Goal: Information Seeking & Learning: Learn about a topic

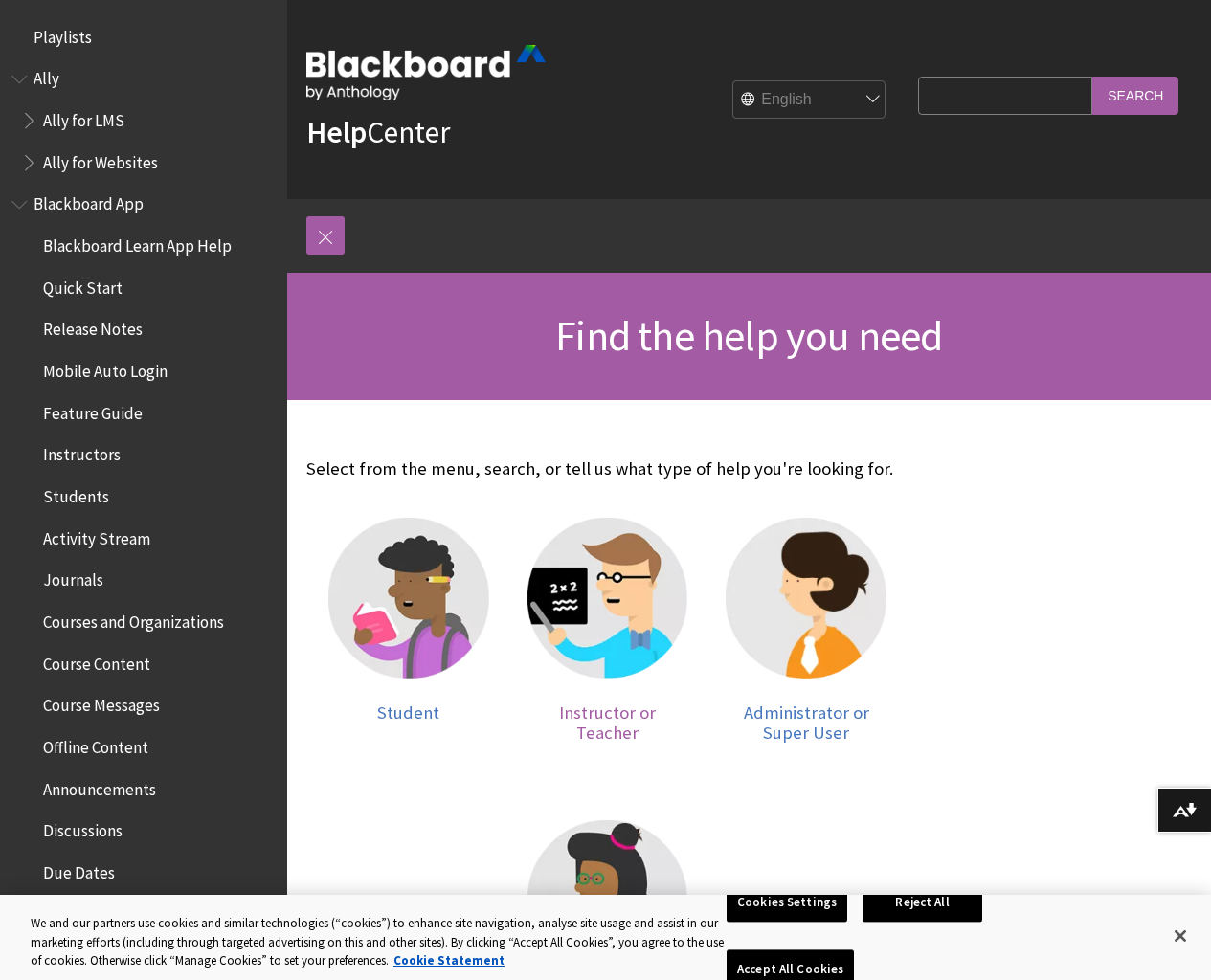
click at [528, 578] on img at bounding box center [608, 598] width 161 height 161
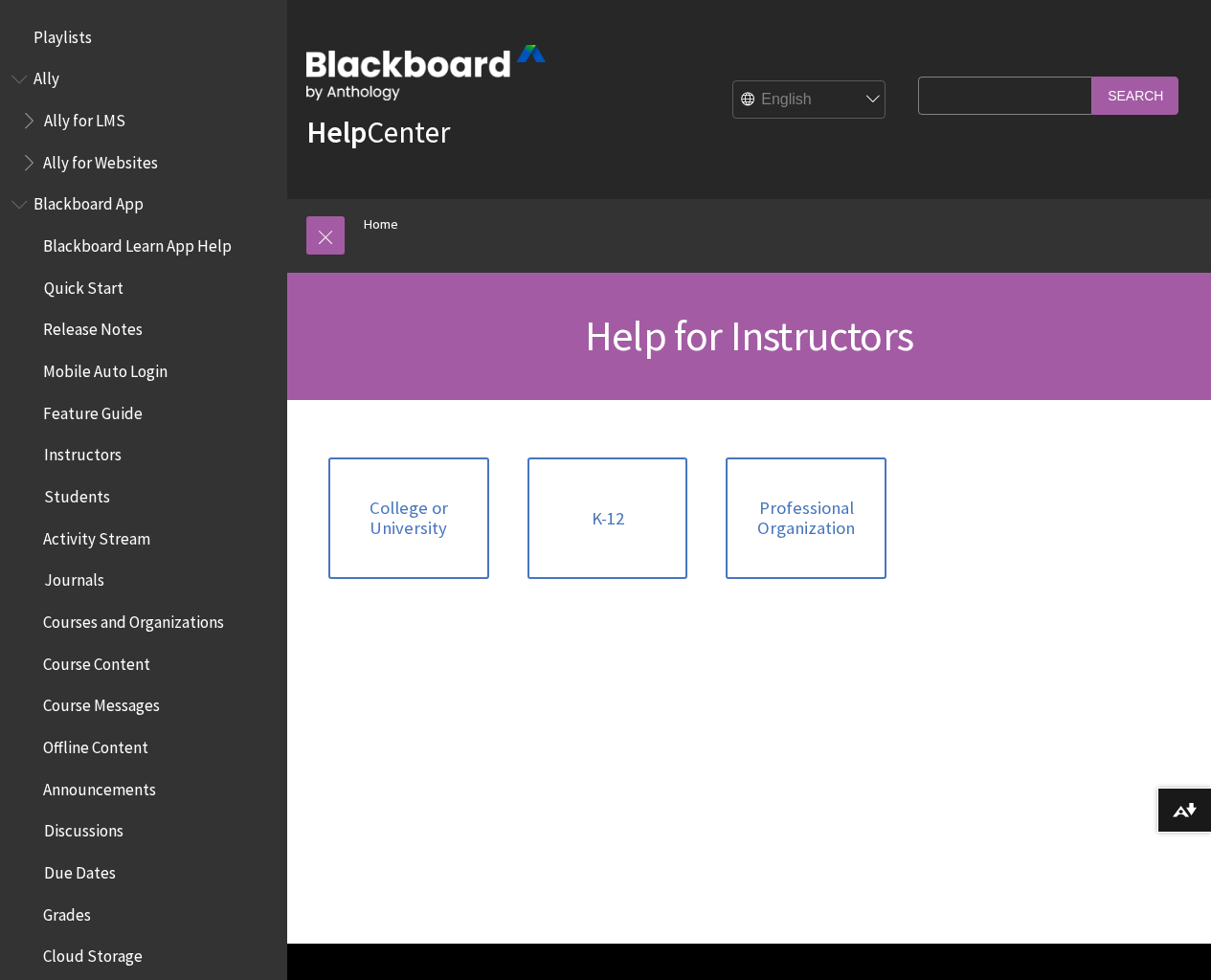
click at [66, 913] on span "Grades" at bounding box center [67, 911] width 48 height 26
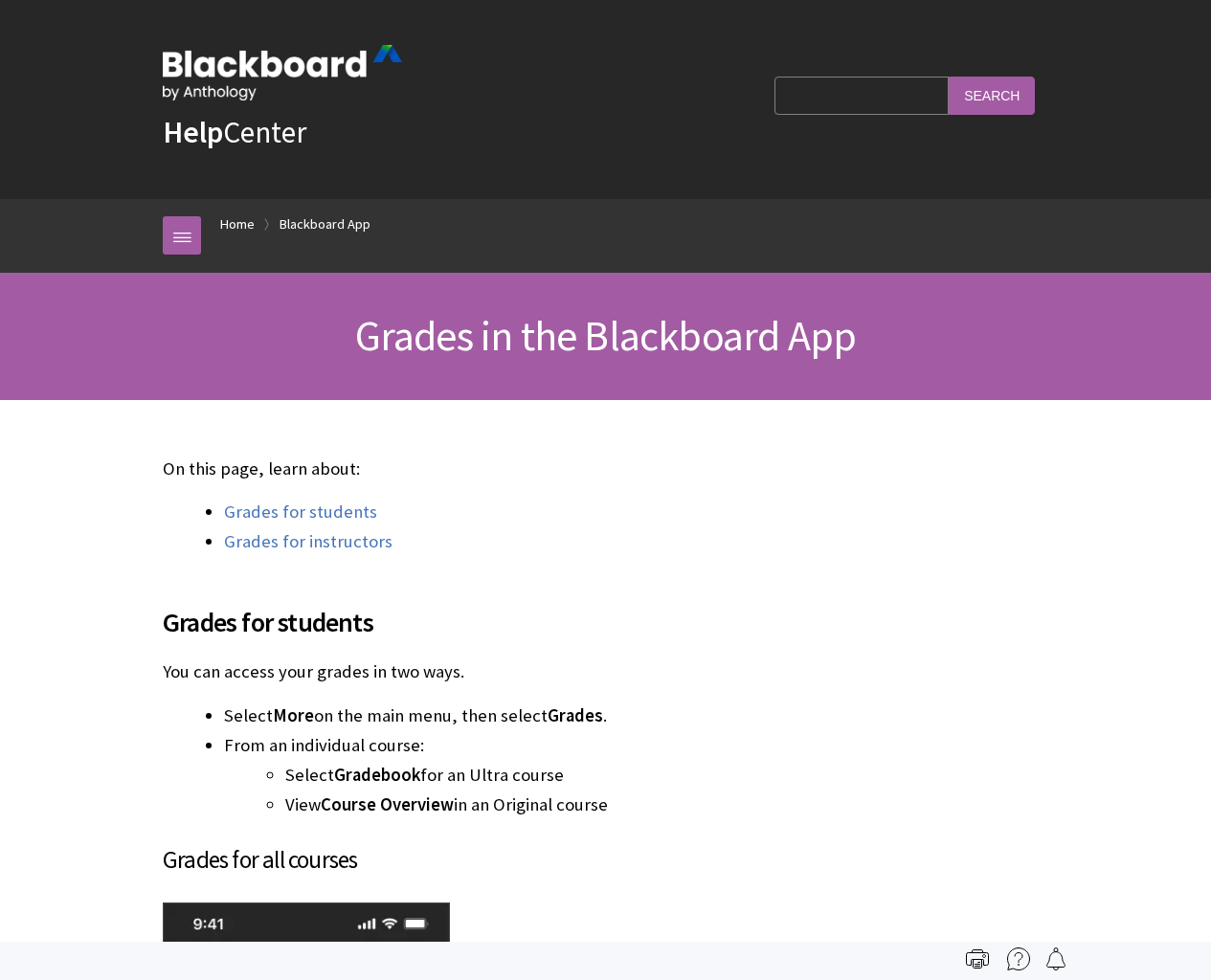
scroll to position [870, 0]
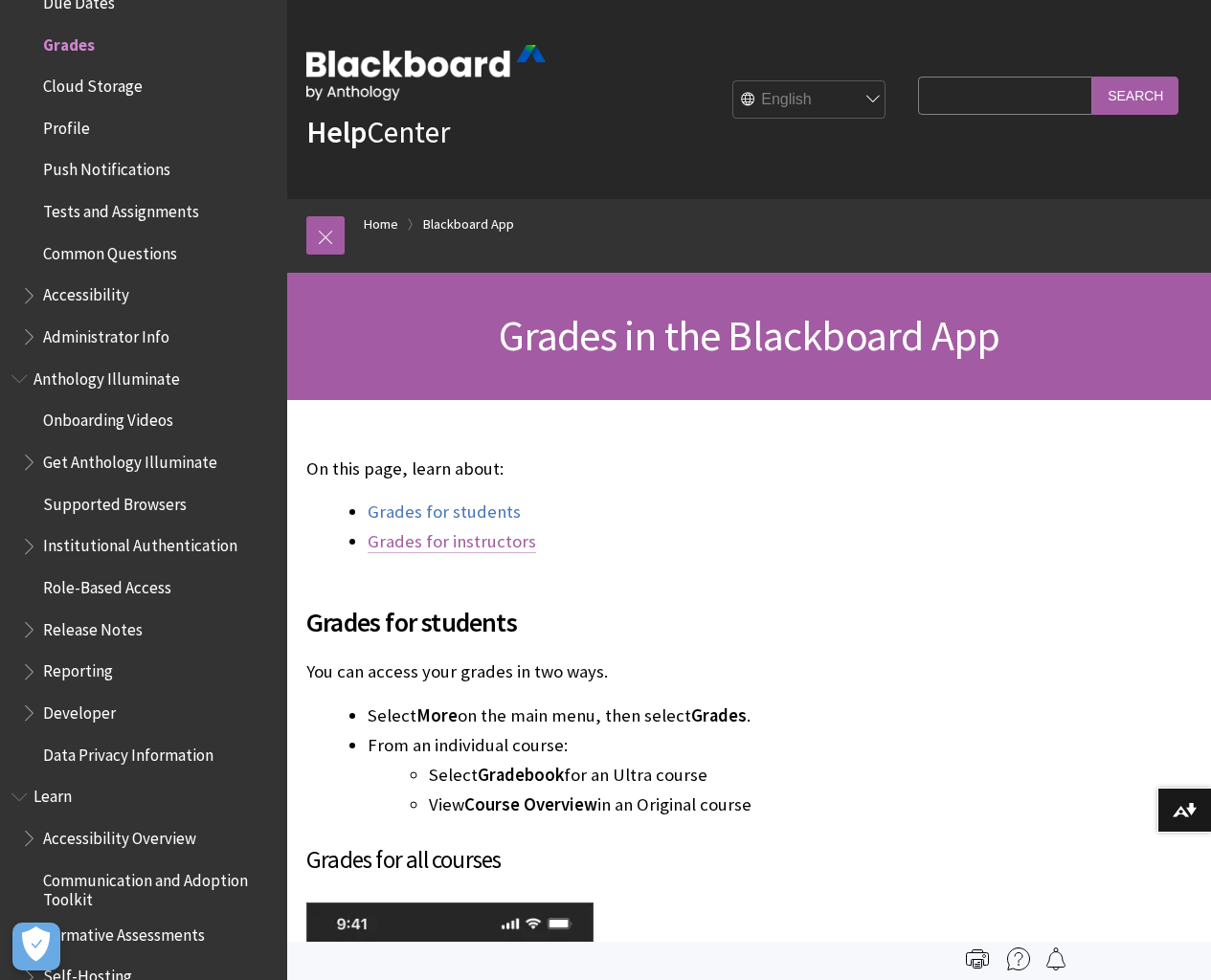
click at [456, 539] on link "Grades for instructors" at bounding box center [452, 542] width 169 height 23
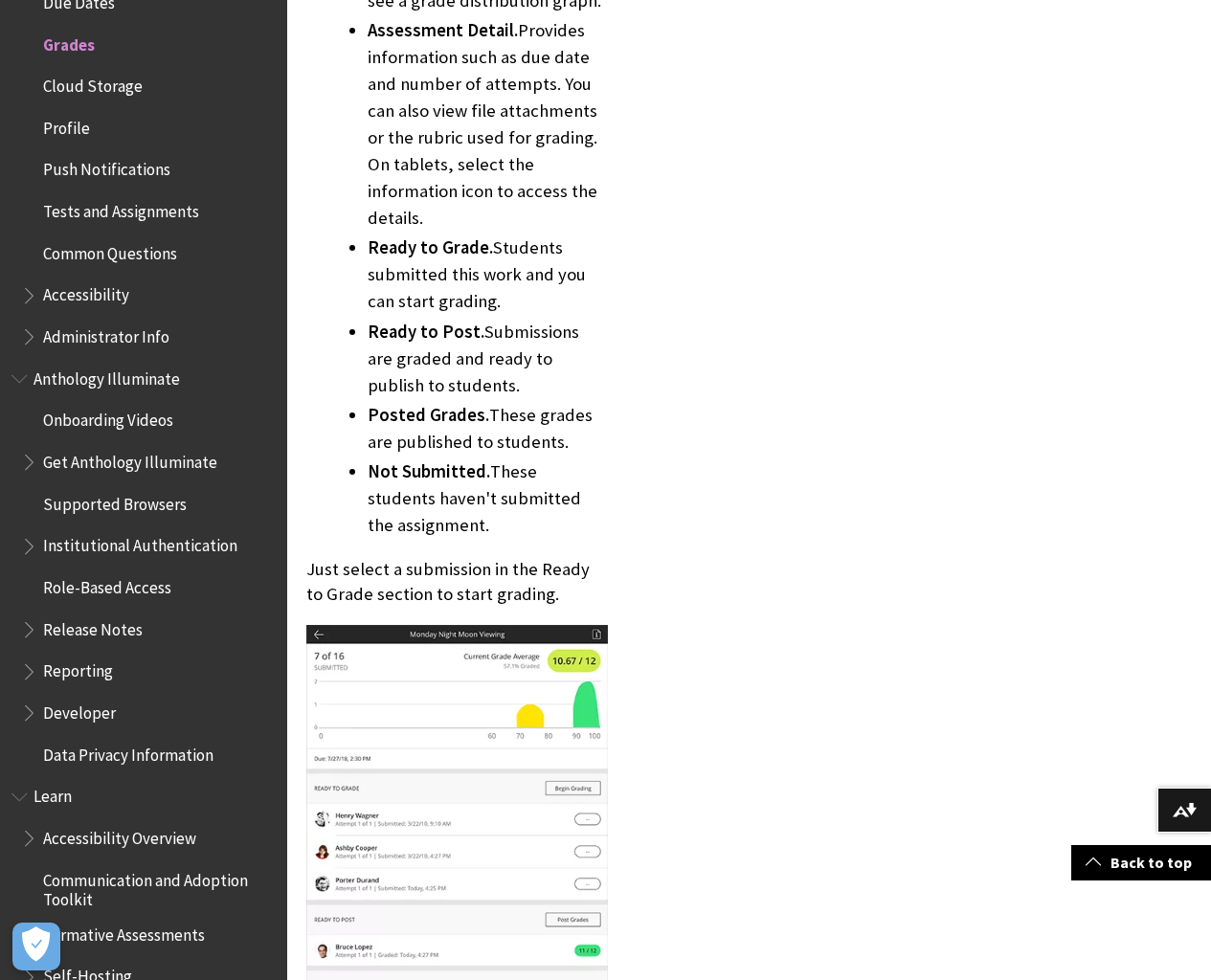
scroll to position [9884, 0]
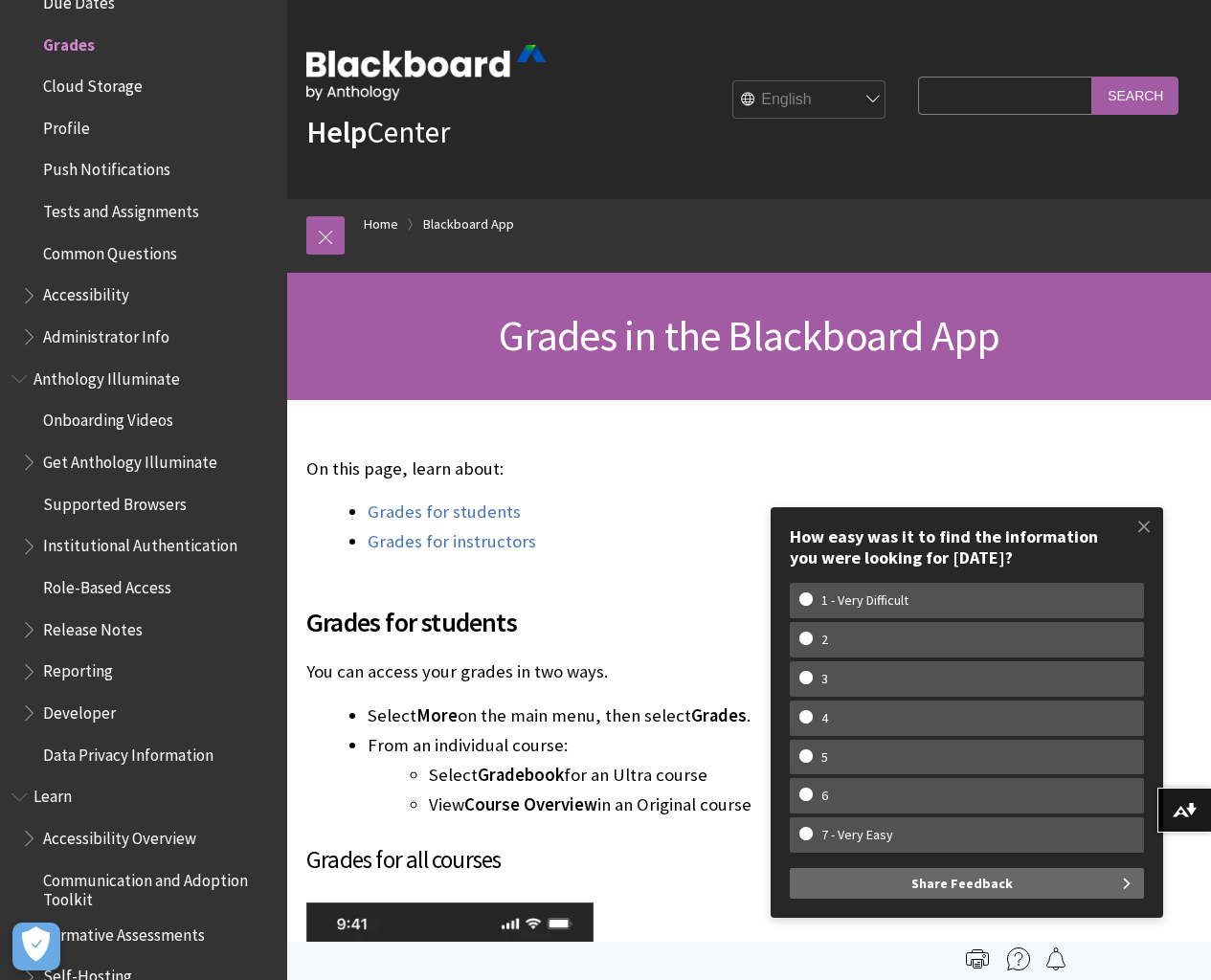
click at [70, 43] on span "Grades" at bounding box center [69, 41] width 52 height 26
click at [993, 94] on input "Search Query" at bounding box center [1006, 95] width 175 height 37
type input "grading"
click at [1138, 94] on input "Search" at bounding box center [1135, 95] width 86 height 37
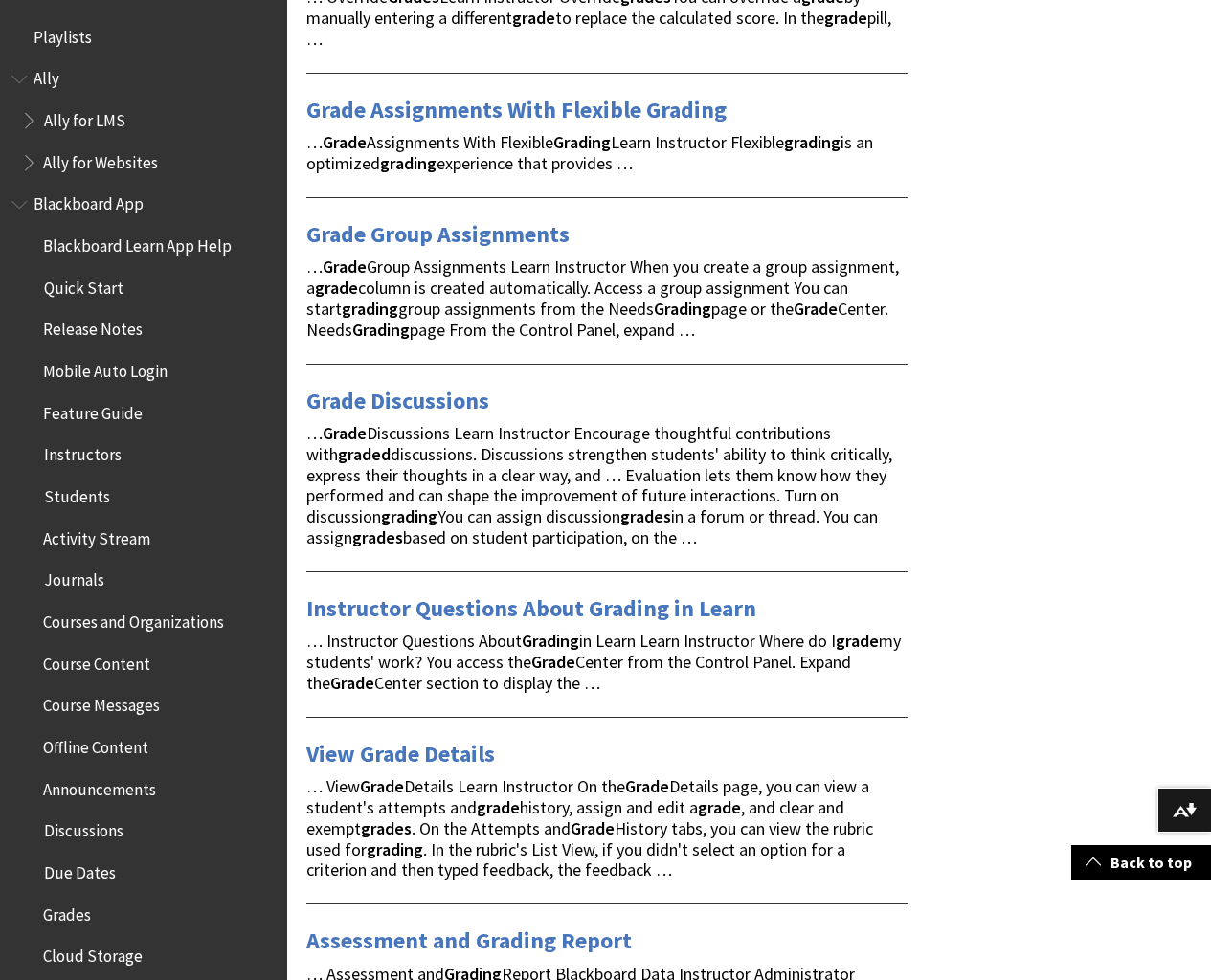
scroll to position [2941, 0]
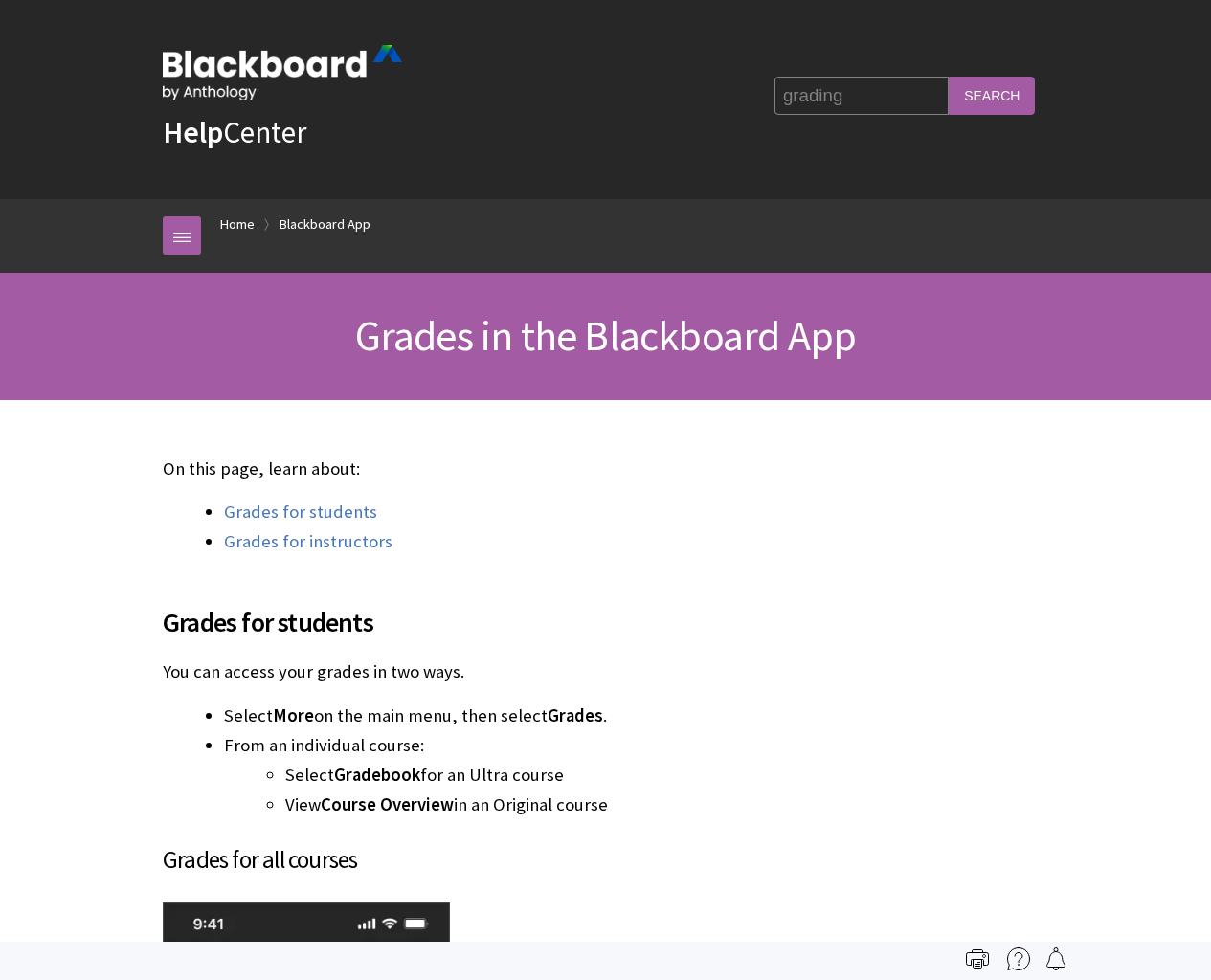
scroll to position [870, 0]
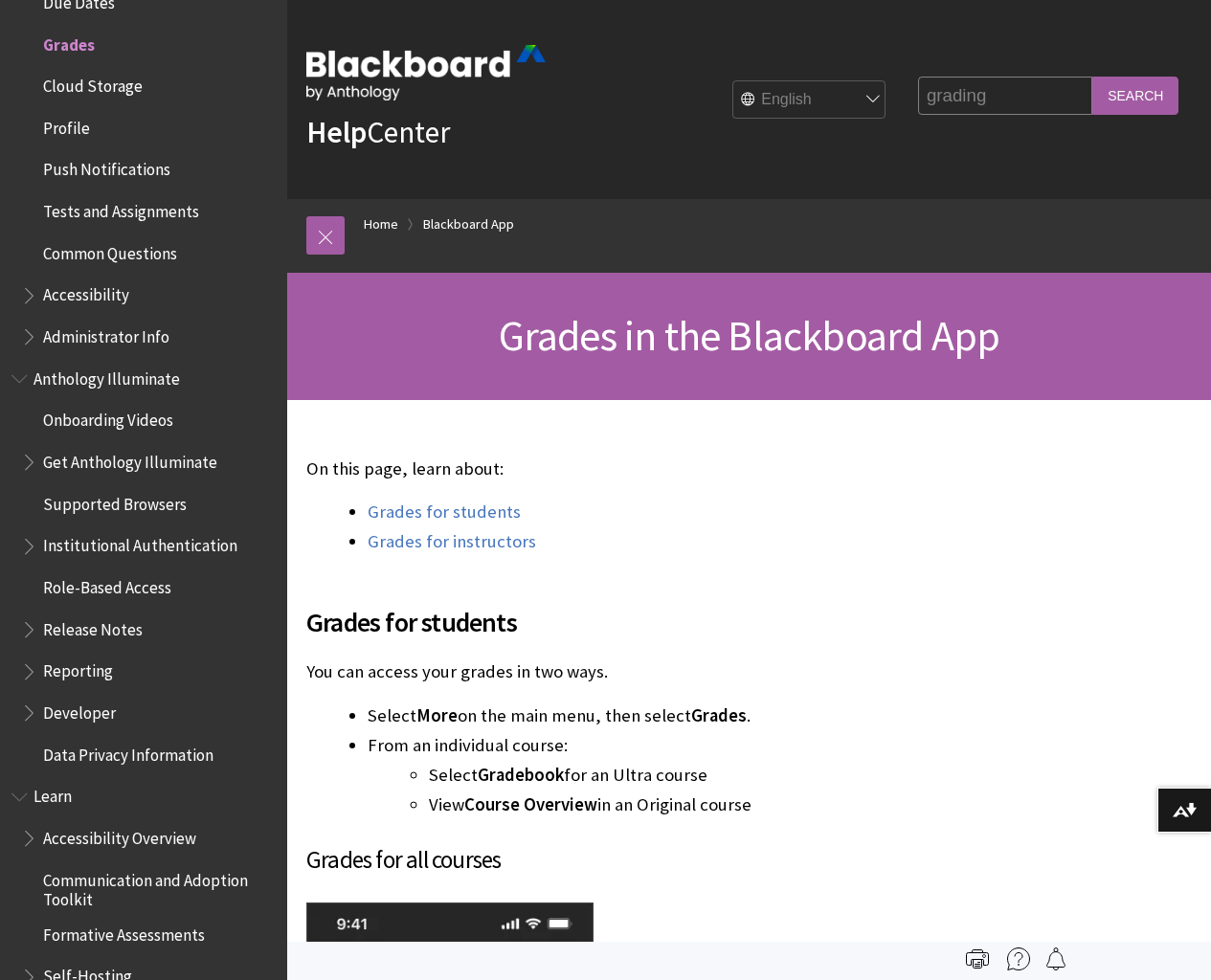
click at [60, 791] on span "Learn" at bounding box center [52, 794] width 38 height 26
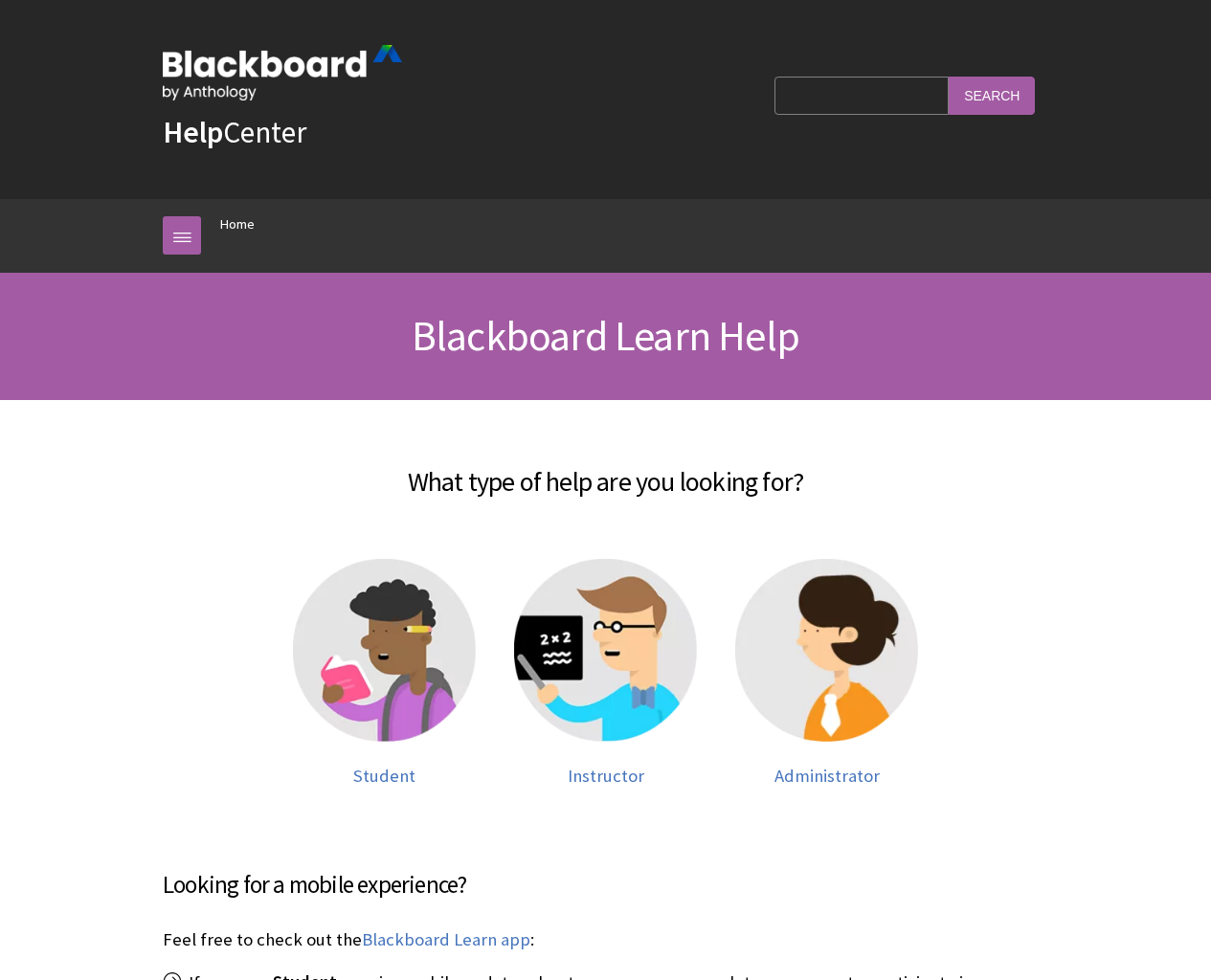
scroll to position [1623, 0]
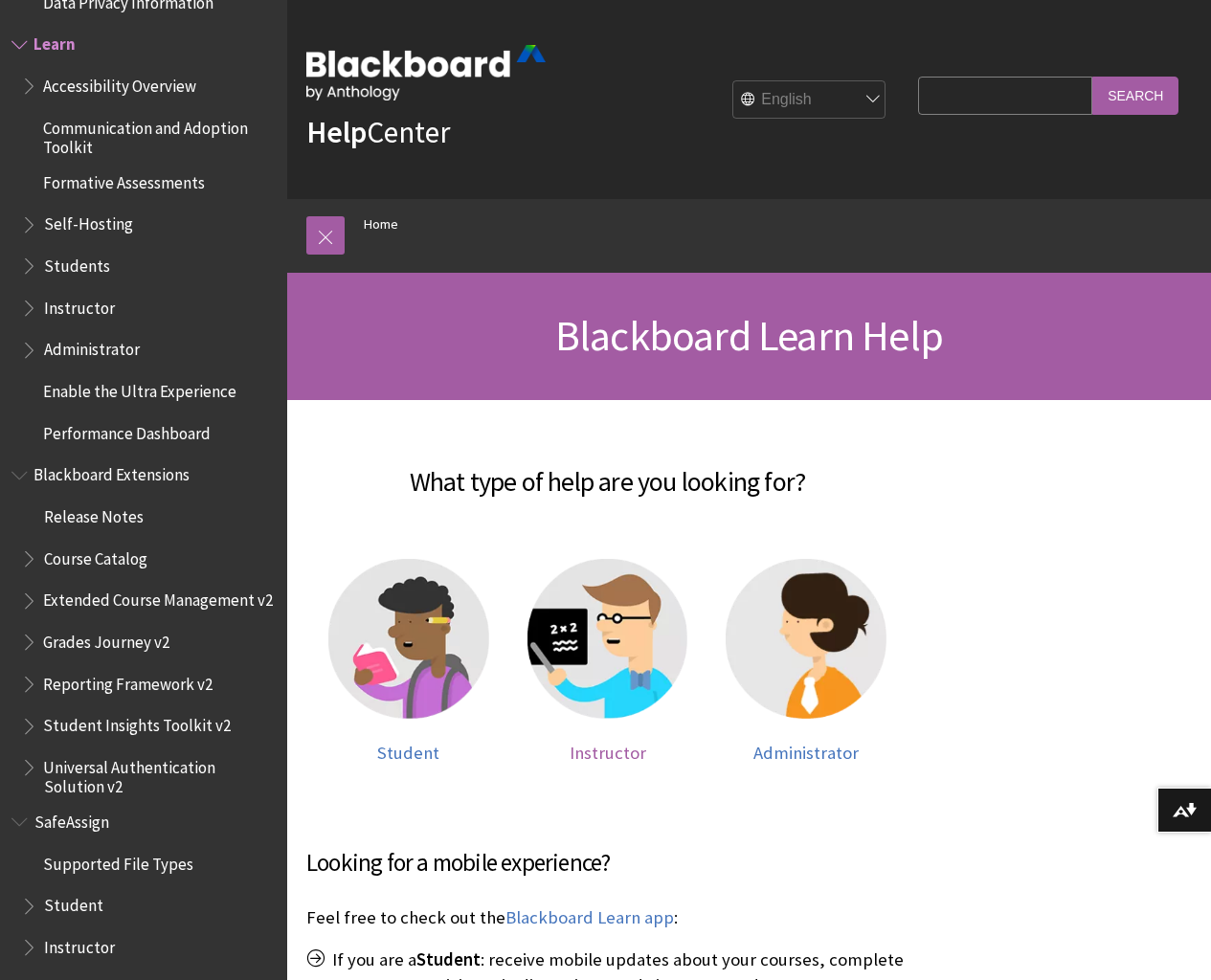
click at [608, 742] on span "Instructor" at bounding box center [608, 752] width 77 height 22
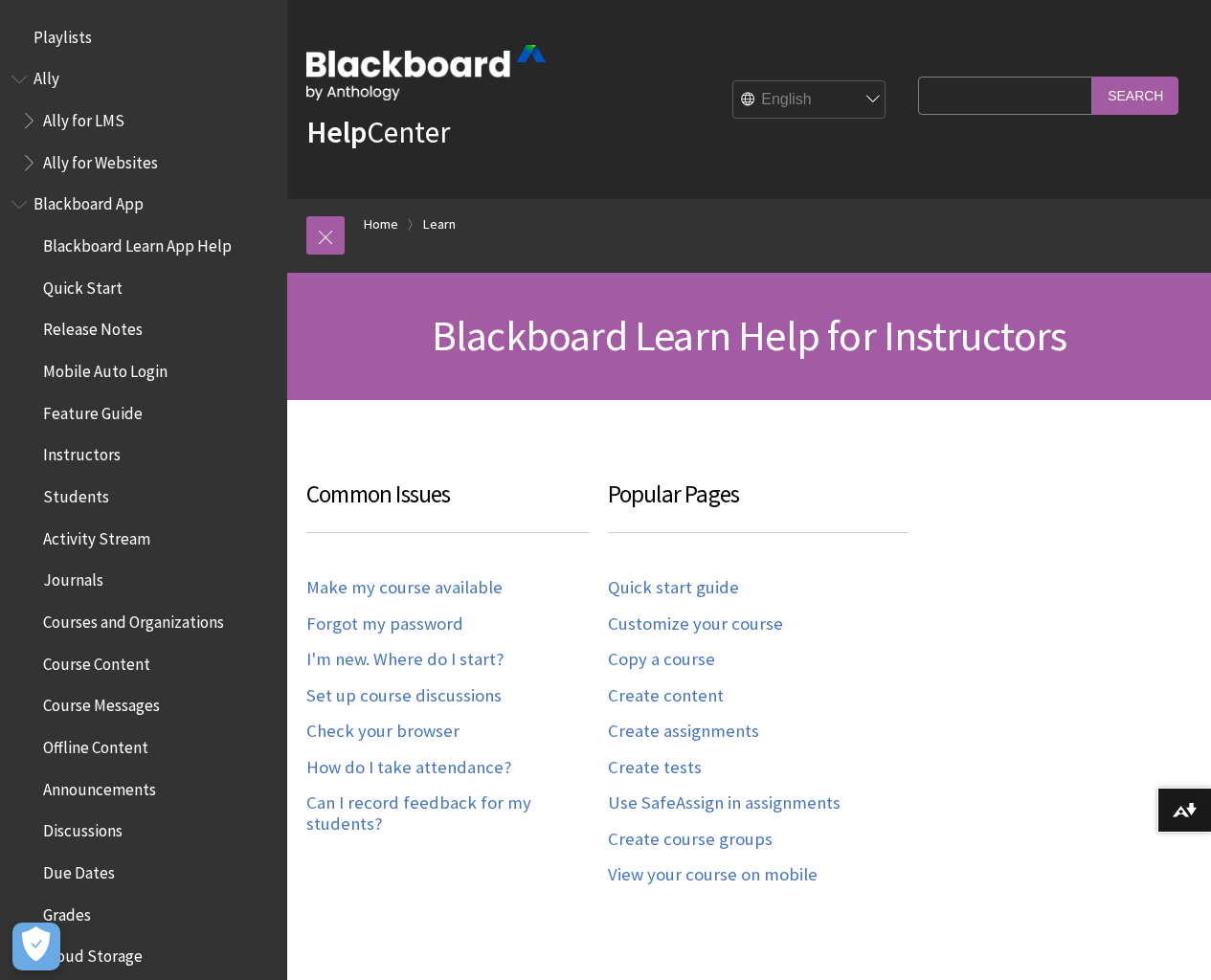
scroll to position [1885, 0]
